Goal: Use online tool/utility: Use online tool/utility

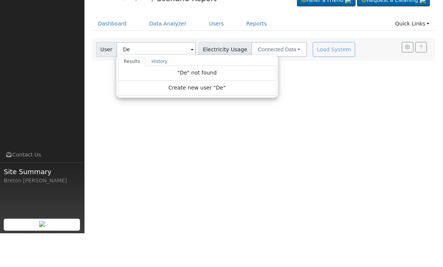
type input "D"
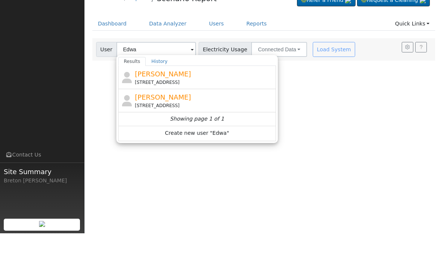
click at [174, 127] on span "[PERSON_NAME]" at bounding box center [163, 131] width 56 height 8
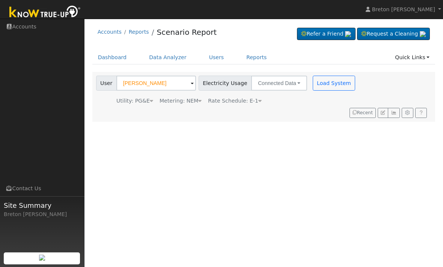
click at [318, 78] on button "Load System" at bounding box center [333, 83] width 43 height 15
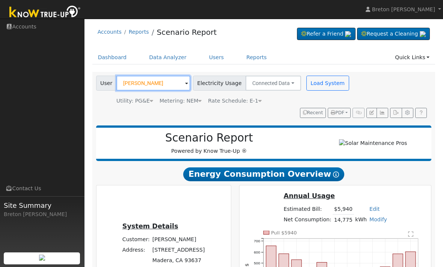
click at [151, 85] on input "[PERSON_NAME]" at bounding box center [153, 83] width 74 height 15
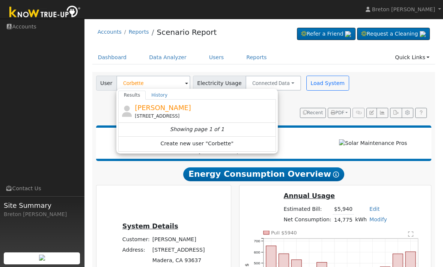
click at [192, 104] on div "[PERSON_NAME] [STREET_ADDRESS]" at bounding box center [204, 111] width 139 height 17
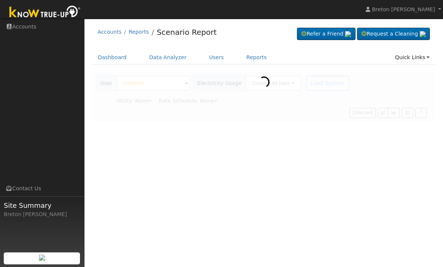
type input "[PERSON_NAME]"
type input "Pacific Gas & Electric"
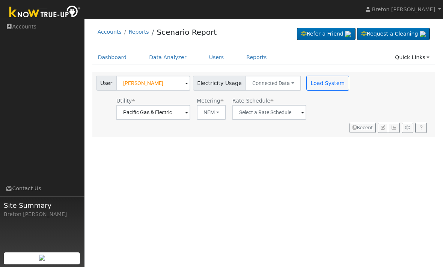
click at [322, 83] on button "Load System" at bounding box center [327, 83] width 43 height 15
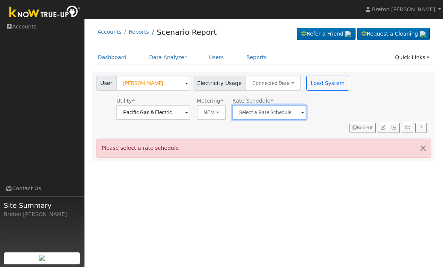
click at [190, 116] on input "text" at bounding box center [153, 112] width 74 height 15
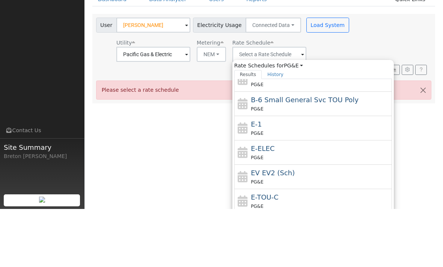
scroll to position [58, 0]
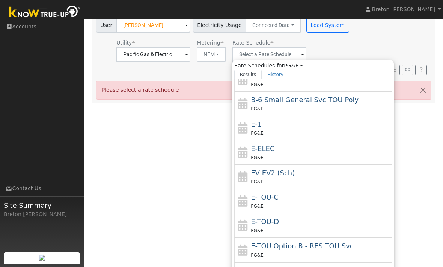
click at [284, 132] on div "PG&E" at bounding box center [320, 133] width 139 height 8
type input "E-1"
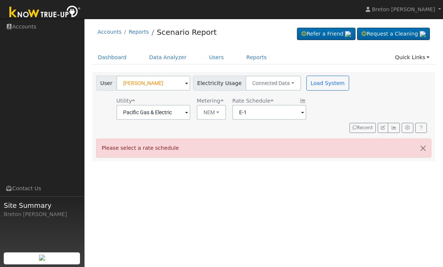
click at [319, 83] on button "Load System" at bounding box center [327, 83] width 43 height 15
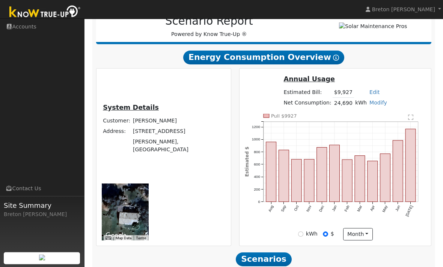
scroll to position [103, 0]
